Goal: Check status: Check status

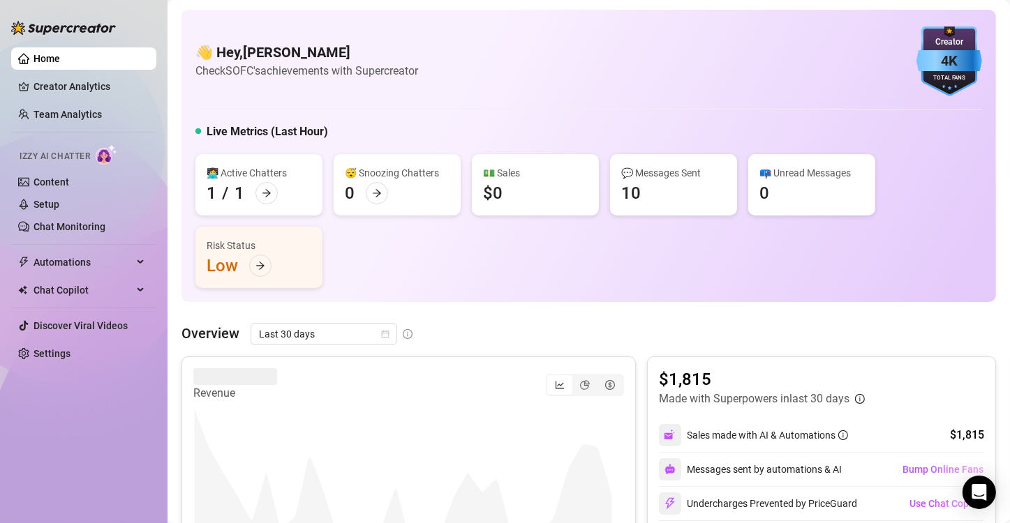
click at [391, 253] on div "👩‍💻 Active Chatters 1 / 1 😴 Snoozing Chatters 0 💵 Sales $0 💬 Messages Sent 10 📪…" at bounding box center [588, 221] width 786 height 134
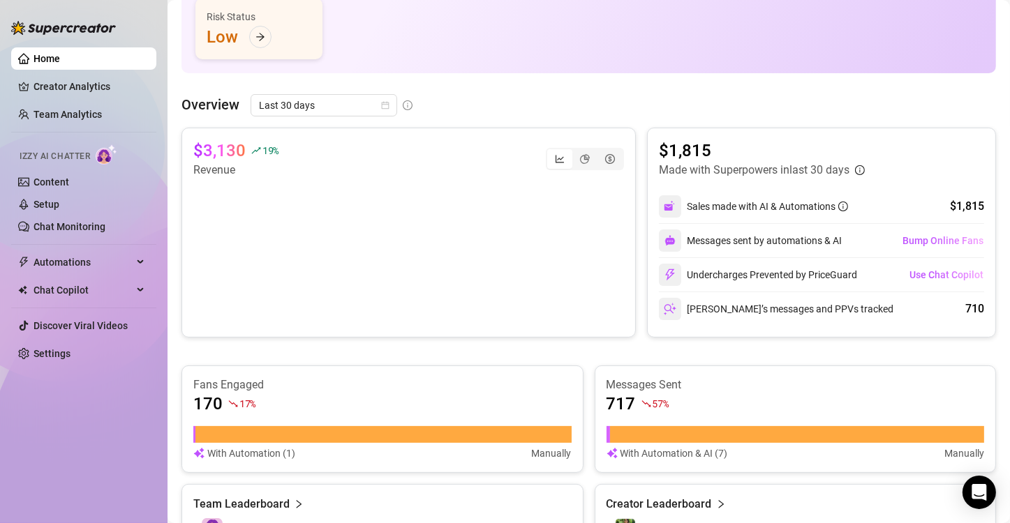
scroll to position [232, 0]
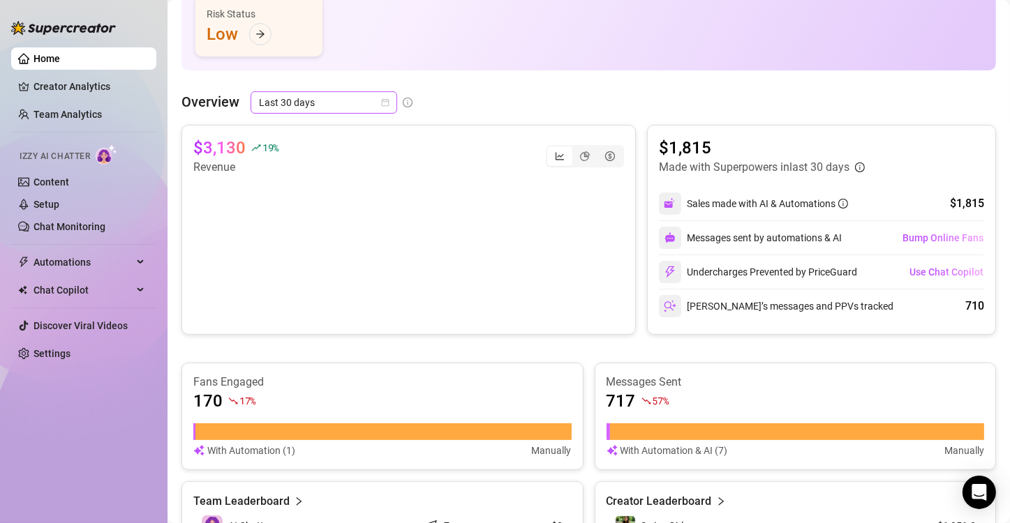
click at [385, 108] on span "Last 30 days" at bounding box center [324, 102] width 130 height 21
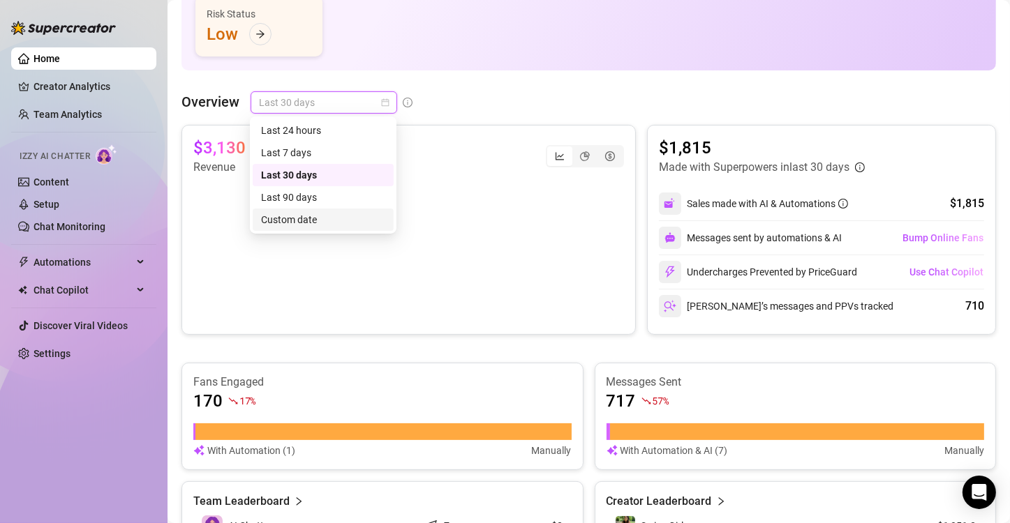
click at [292, 221] on div "Custom date" at bounding box center [323, 219] width 124 height 15
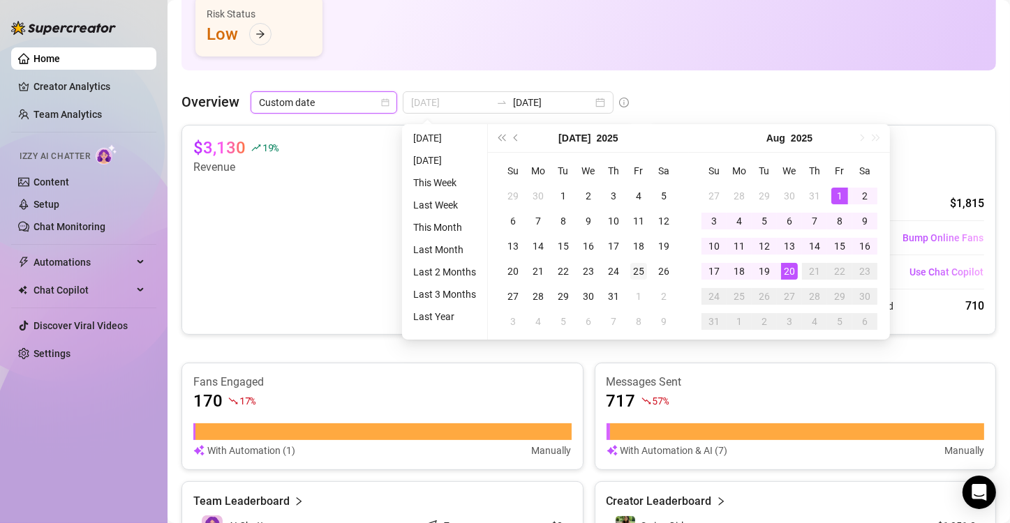
type input "[DATE]"
click at [639, 274] on div "25" at bounding box center [638, 271] width 17 height 17
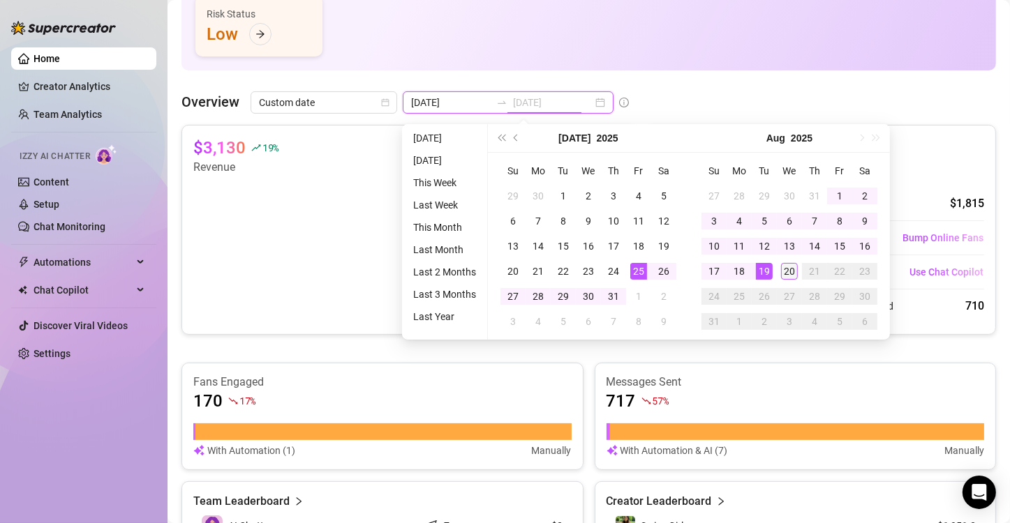
type input "[DATE]"
click at [791, 279] on td "20" at bounding box center [789, 271] width 25 height 25
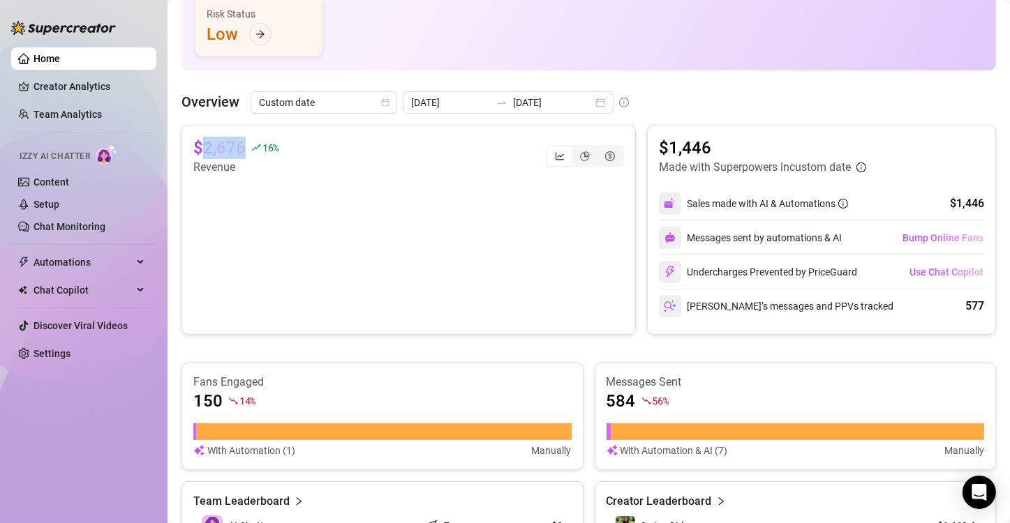
drag, startPoint x: 203, startPoint y: 148, endPoint x: 242, endPoint y: 149, distance: 39.1
click at [242, 149] on article "$2,676" at bounding box center [219, 148] width 52 height 22
copy article "2,676"
click at [276, 158] on div "16 %" at bounding box center [264, 148] width 27 height 22
